Goal: Obtain resource: Download file/media

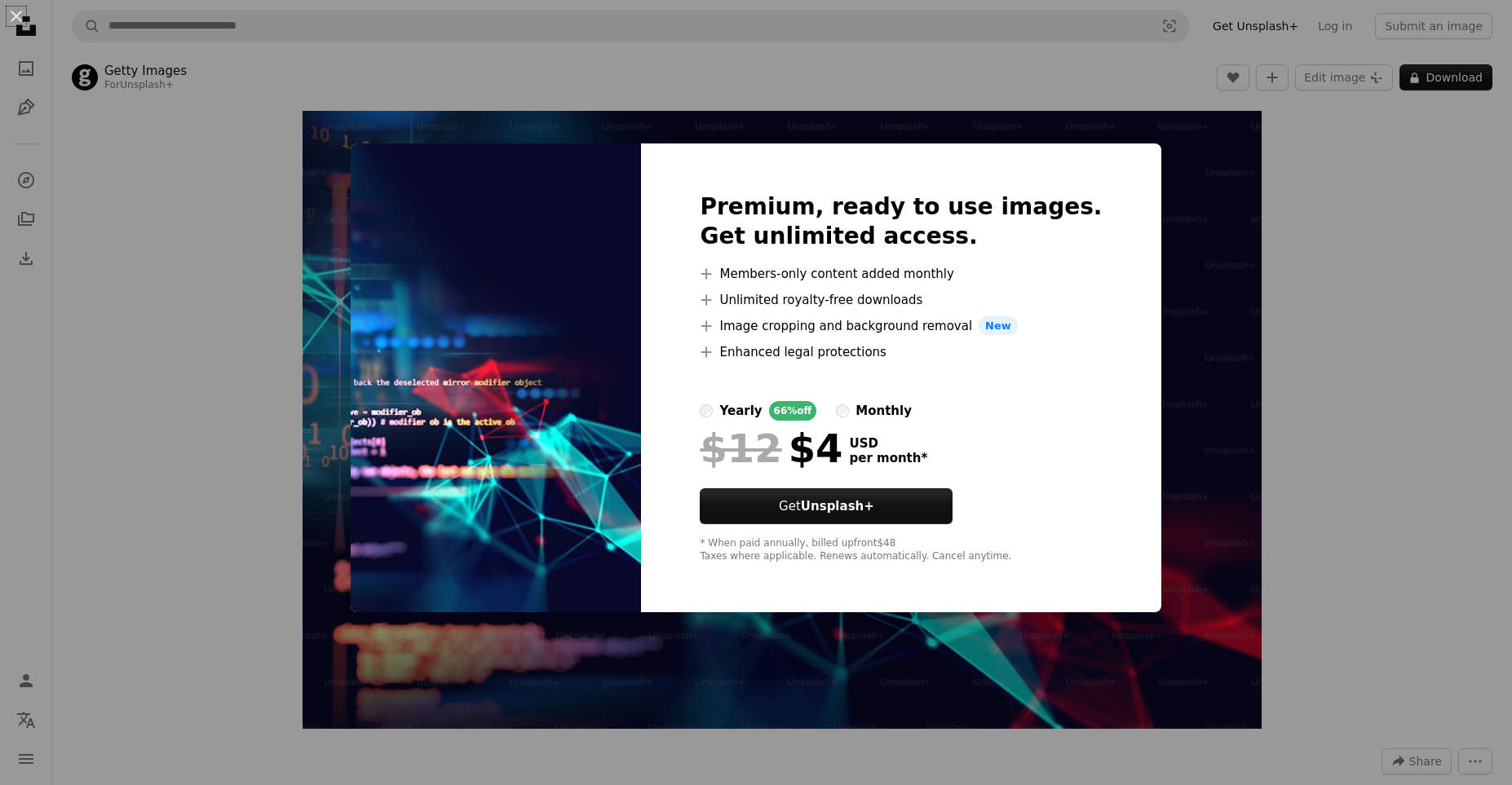
click at [267, 193] on div "An X shape Premium, ready to use images. Get unlimited access. A plus sign Memb…" at bounding box center [756, 392] width 1512 height 785
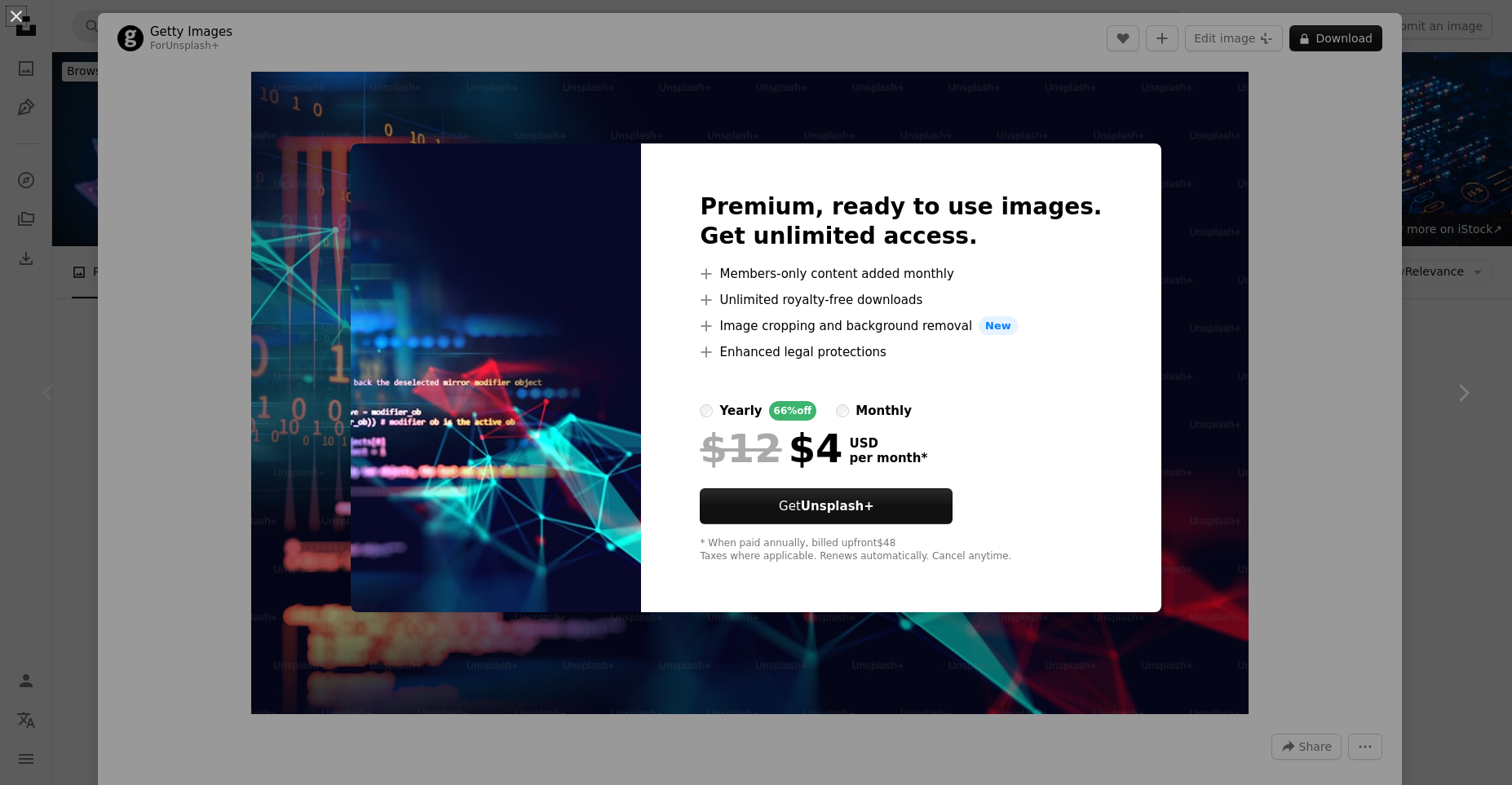
click at [447, 191] on img at bounding box center [495, 378] width 290 height 469
click at [1219, 161] on div "An X shape Premium, ready to use images. Get unlimited access. A plus sign Memb…" at bounding box center [756, 392] width 1512 height 785
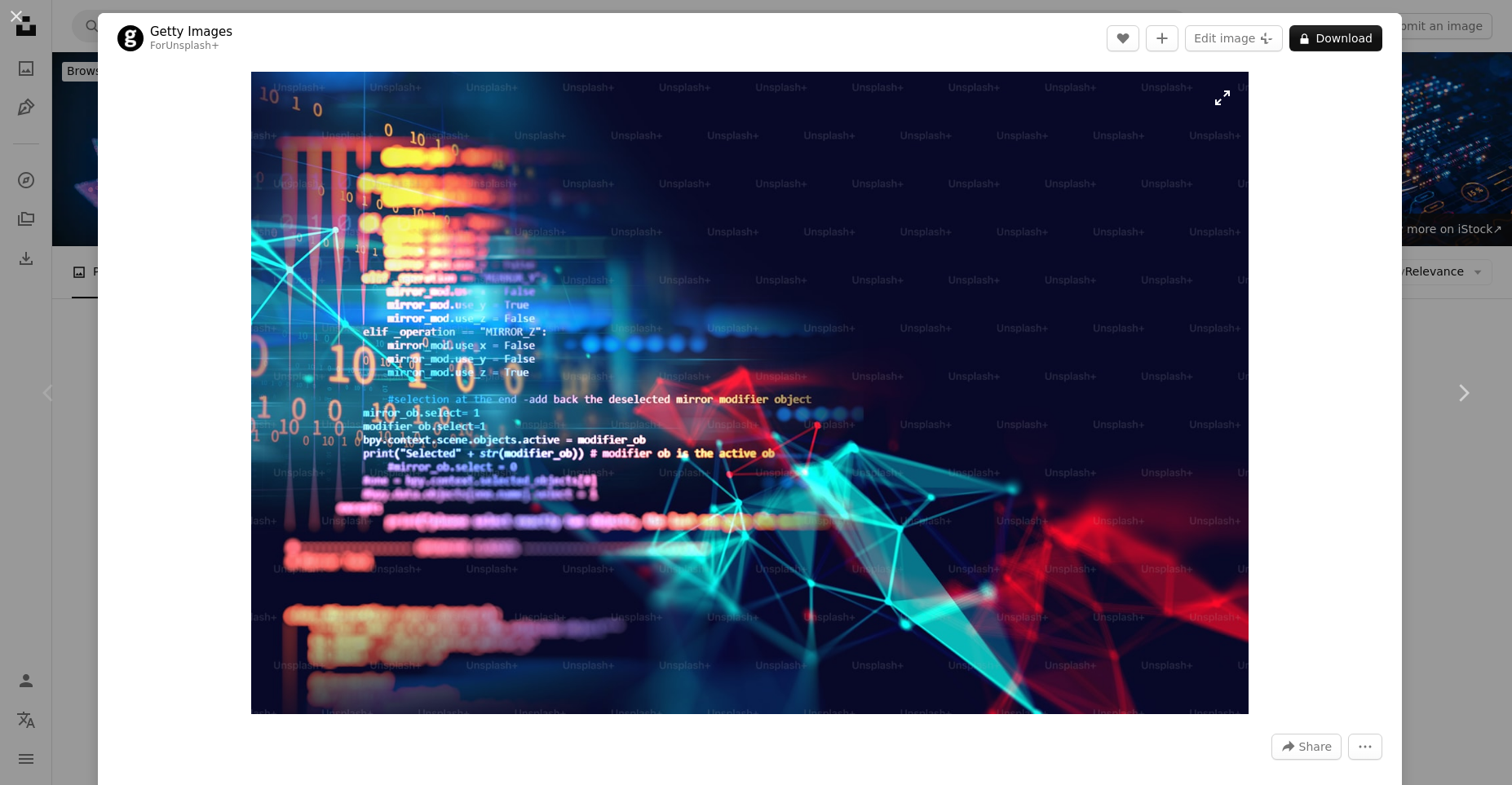
drag, startPoint x: 112, startPoint y: 268, endPoint x: 473, endPoint y: 269, distance: 361.0
click at [1134, 40] on button "A heart" at bounding box center [1123, 38] width 33 height 26
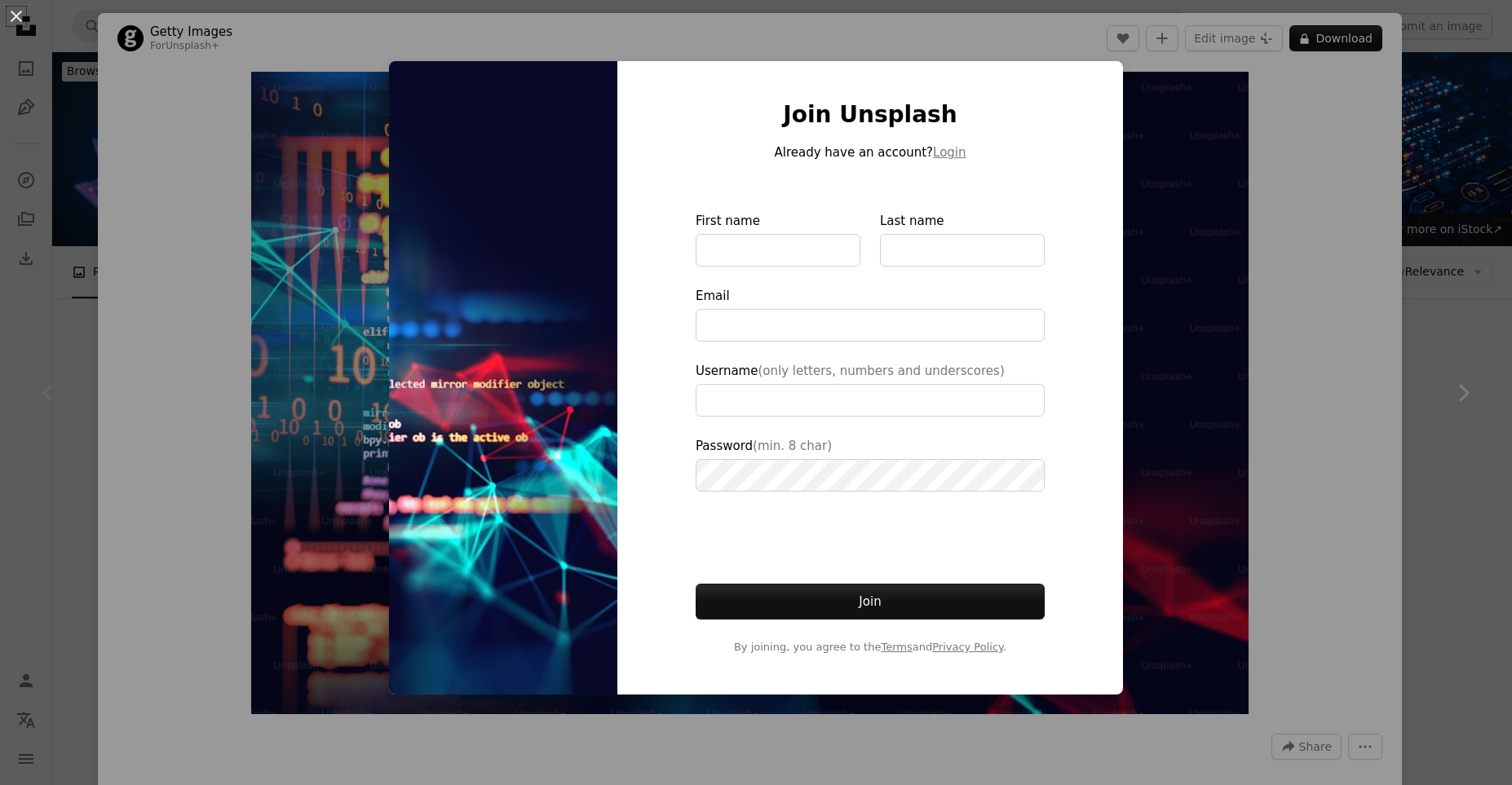
click at [1202, 767] on div "An X shape Join Unsplash Already have an account? Login First name Last name Em…" at bounding box center [756, 392] width 1512 height 785
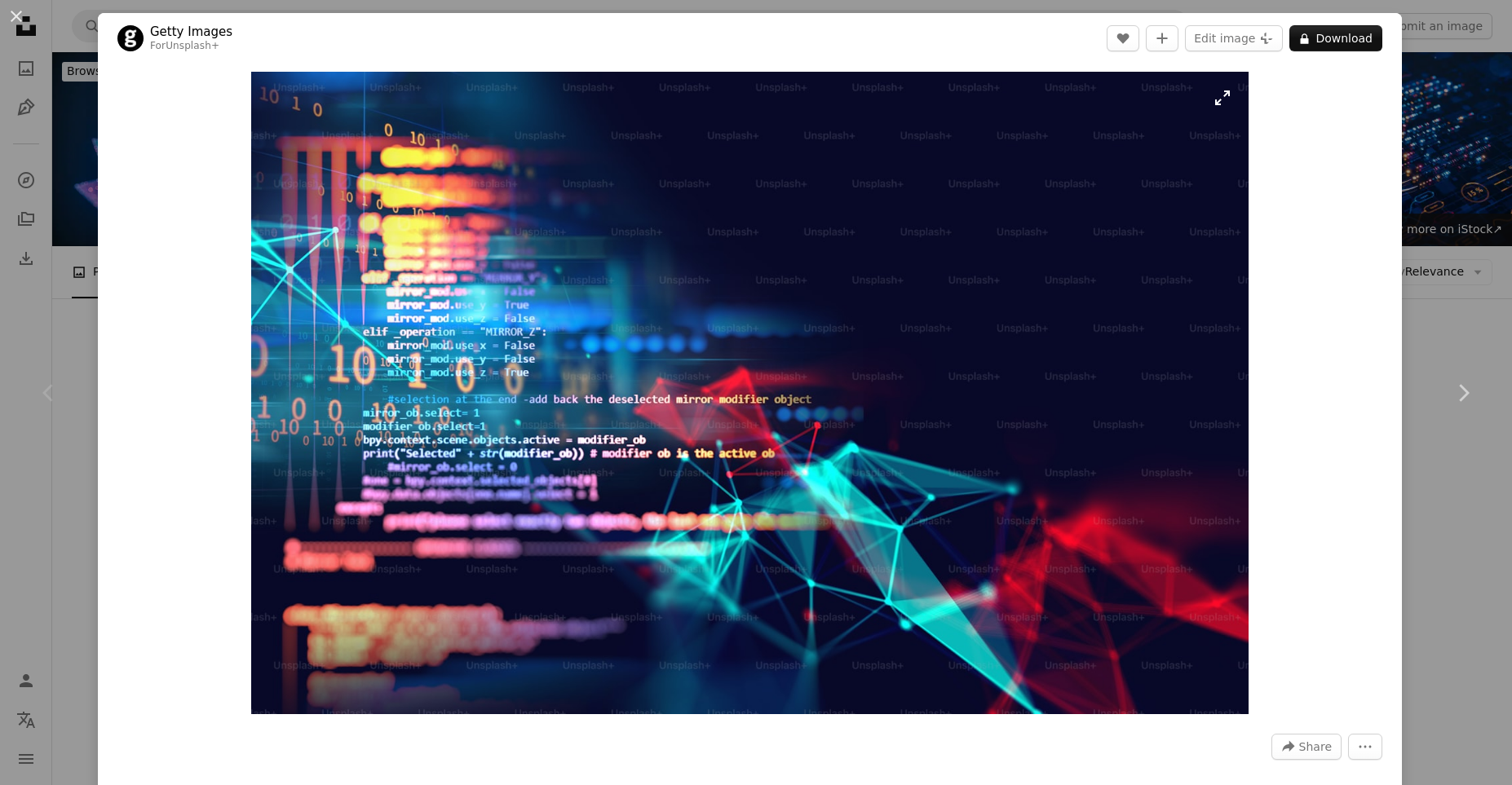
drag, startPoint x: 1044, startPoint y: 41, endPoint x: 945, endPoint y: 223, distance: 207.2
drag, startPoint x: 954, startPoint y: 230, endPoint x: 907, endPoint y: 125, distance: 115.0
click at [907, 125] on img "Zoom in on this image" at bounding box center [749, 392] width 997 height 642
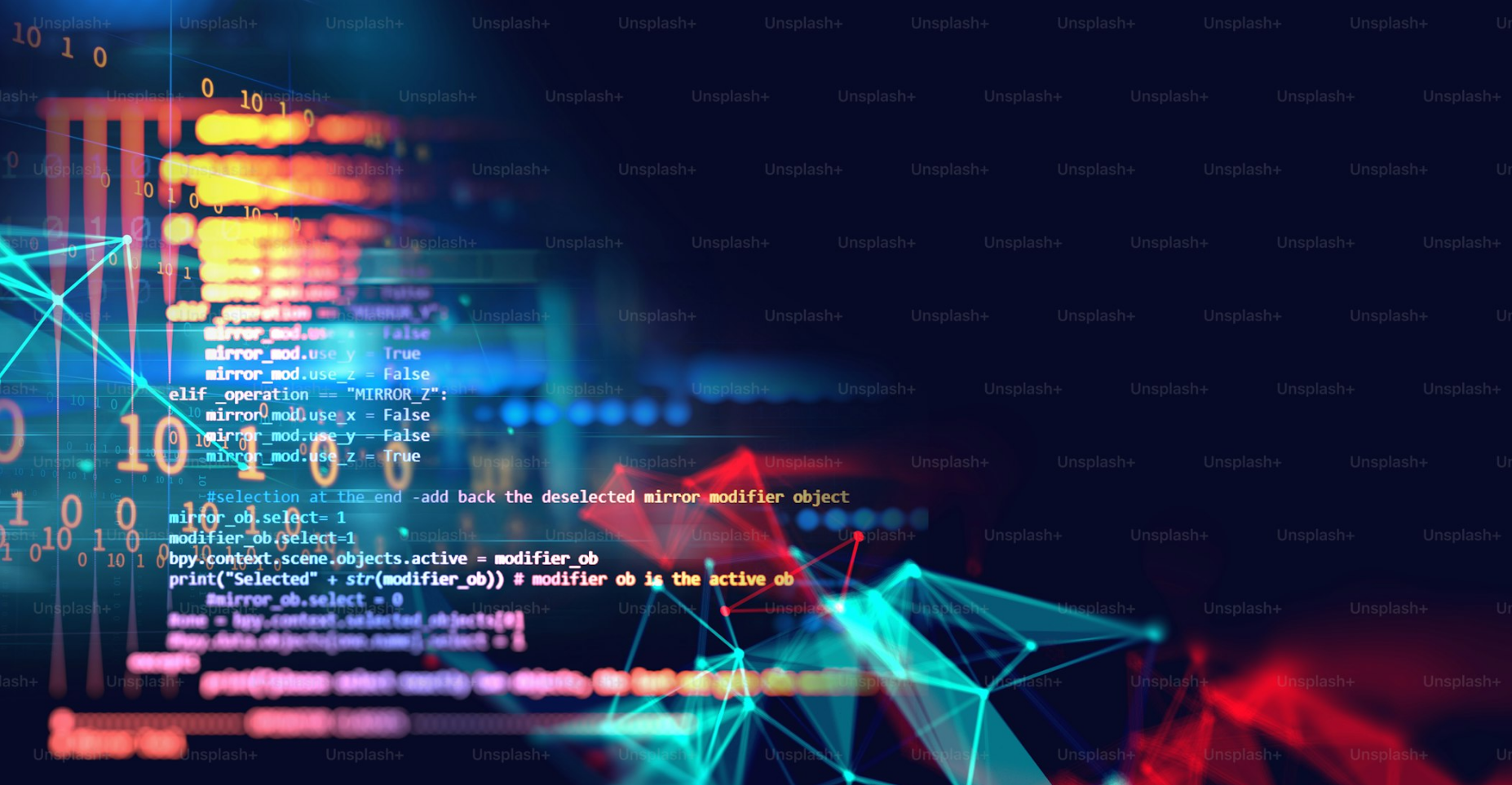
scroll to position [95, 0]
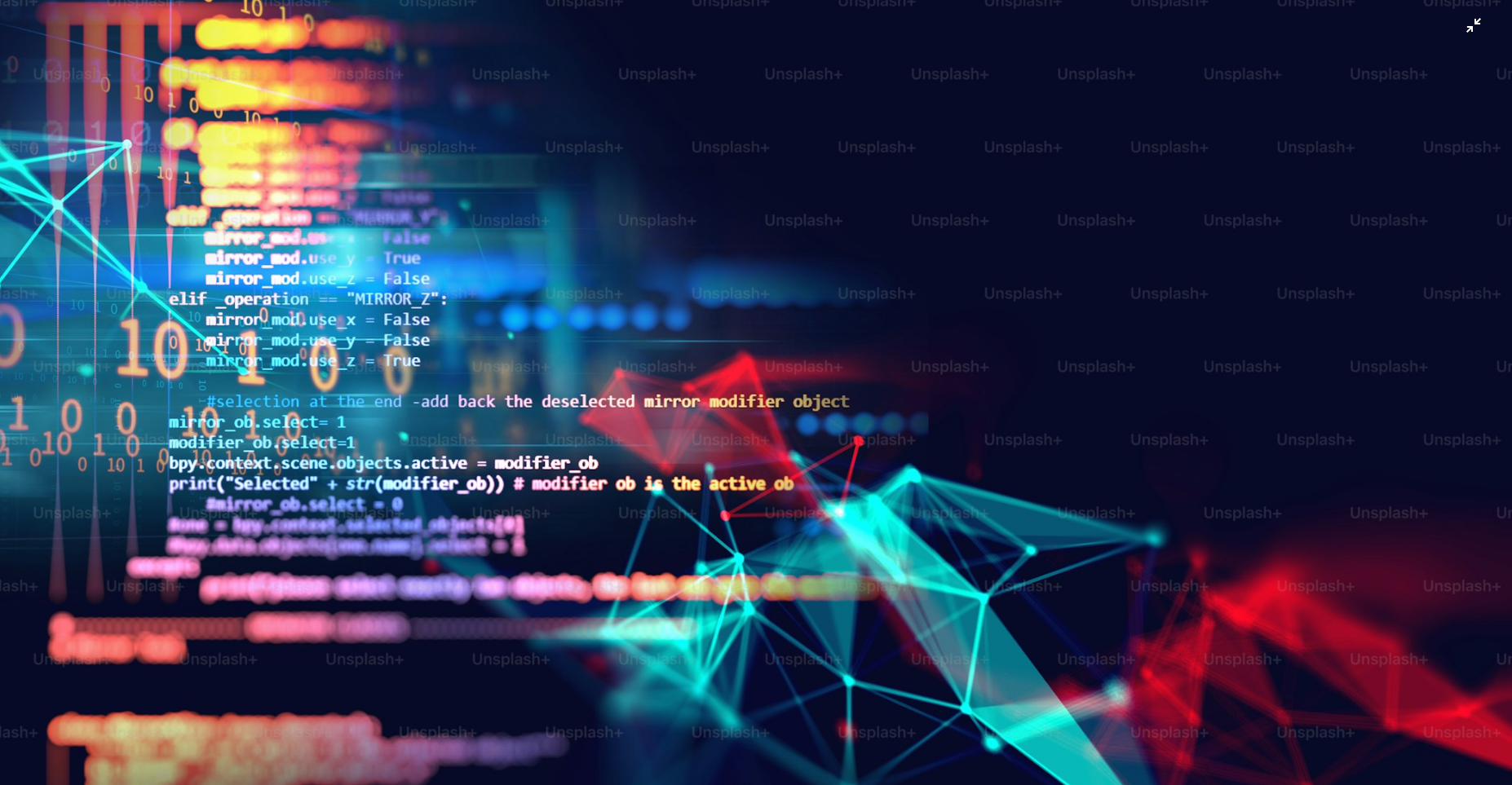
click at [906, 126] on img "Zoom out on this image" at bounding box center [755, 392] width 1513 height 976
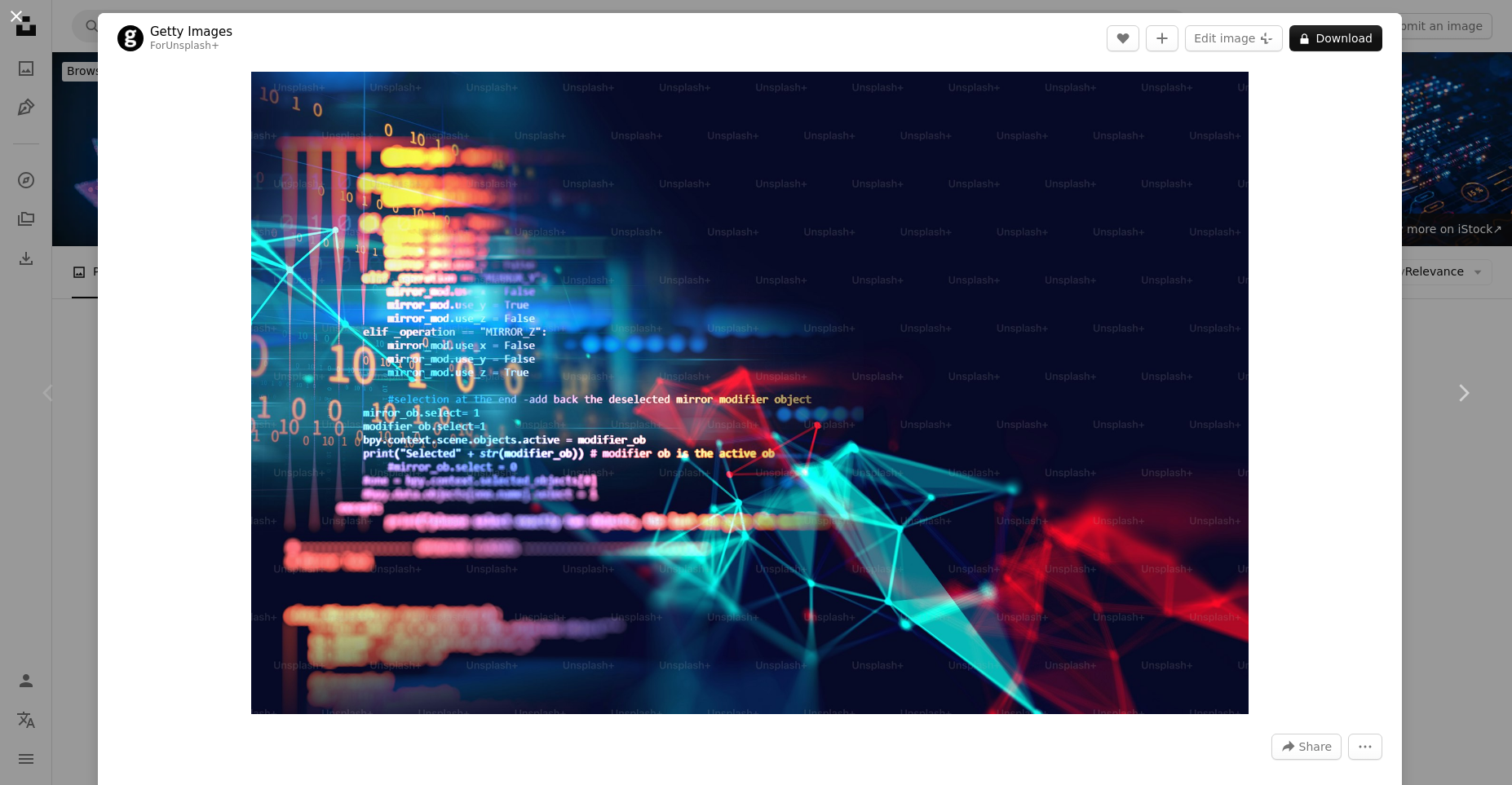
click at [19, 18] on button "An X shape" at bounding box center [16, 16] width 19 height 19
